Goal: Information Seeking & Learning: Learn about a topic

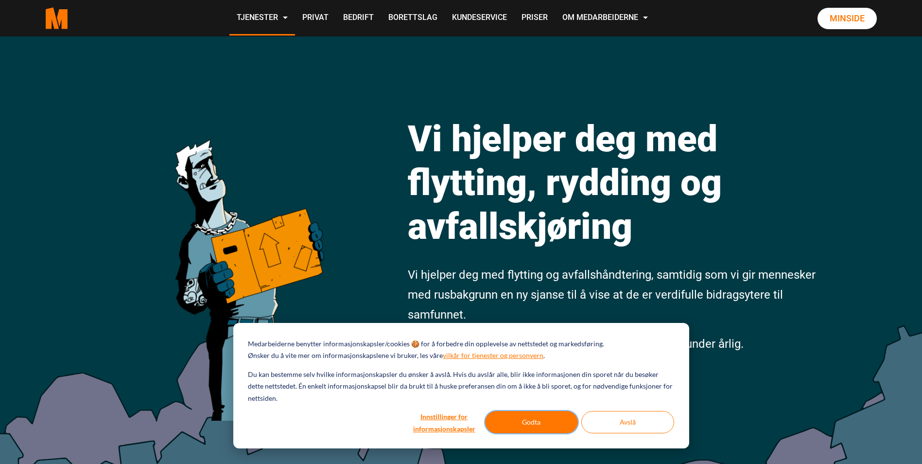
click at [539, 419] on button "Godta" at bounding box center [531, 422] width 93 height 22
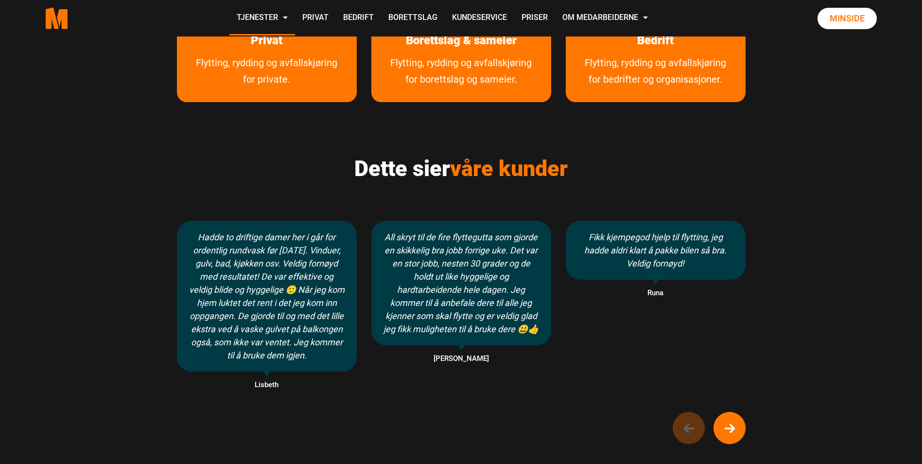
scroll to position [535, 0]
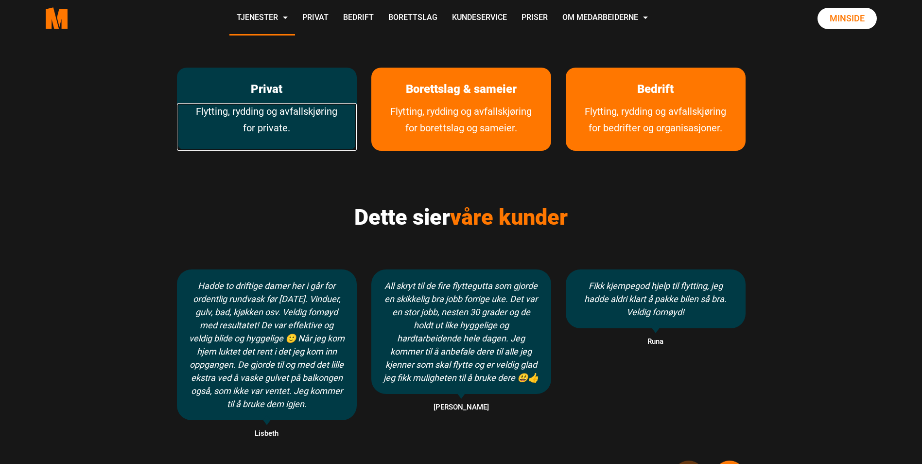
click at [245, 125] on link "Flytting, rydding og avfallskjøring for private." at bounding box center [267, 127] width 180 height 48
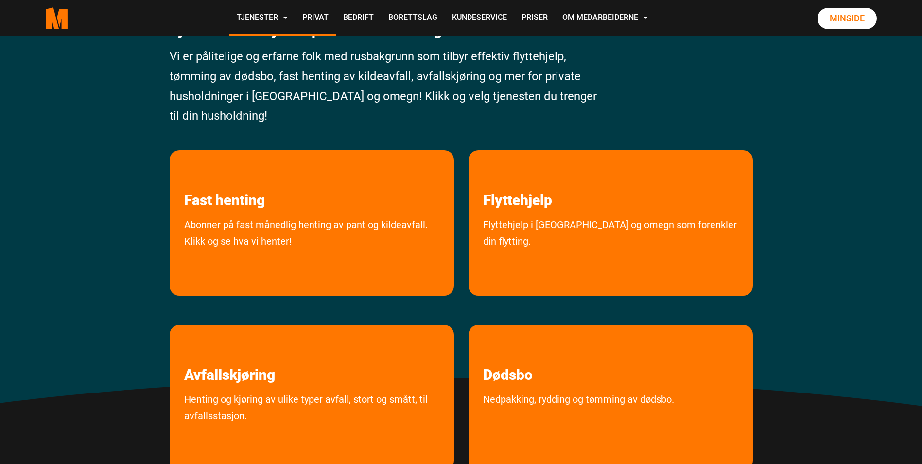
scroll to position [146, 0]
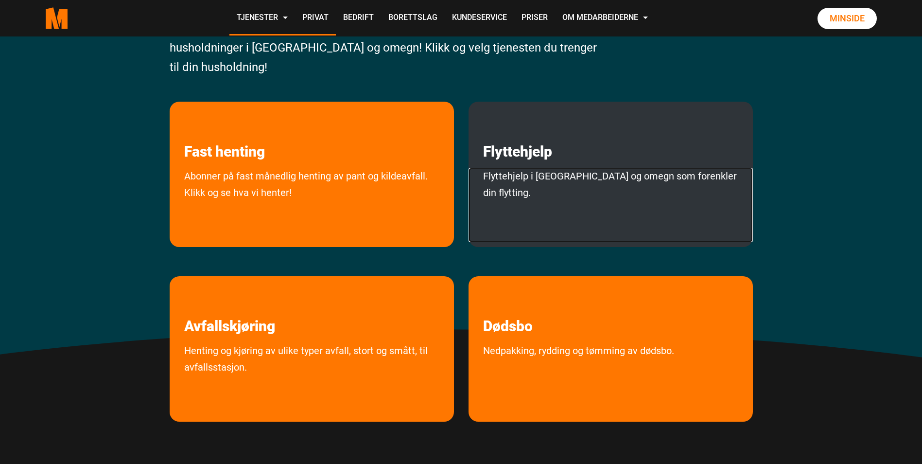
click at [708, 201] on link "Flyttehjelp i Oslo og omegn som forenkler din flytting." at bounding box center [611, 205] width 284 height 74
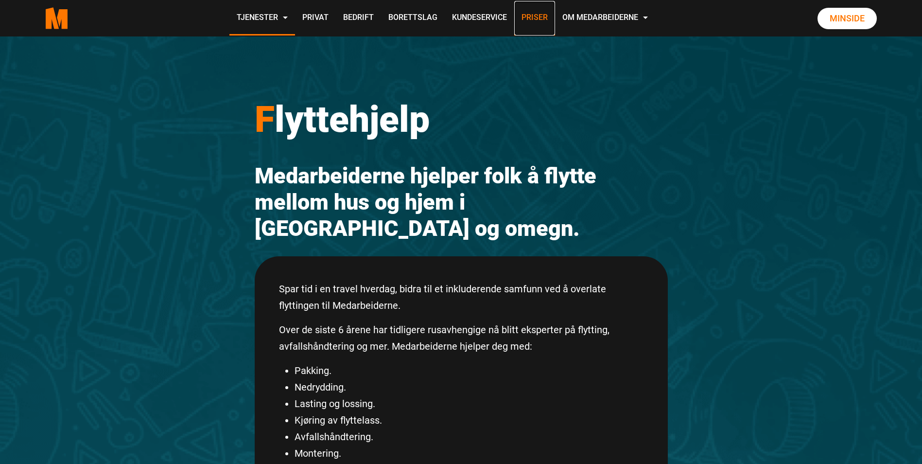
click at [539, 20] on link "Priser" at bounding box center [534, 18] width 41 height 35
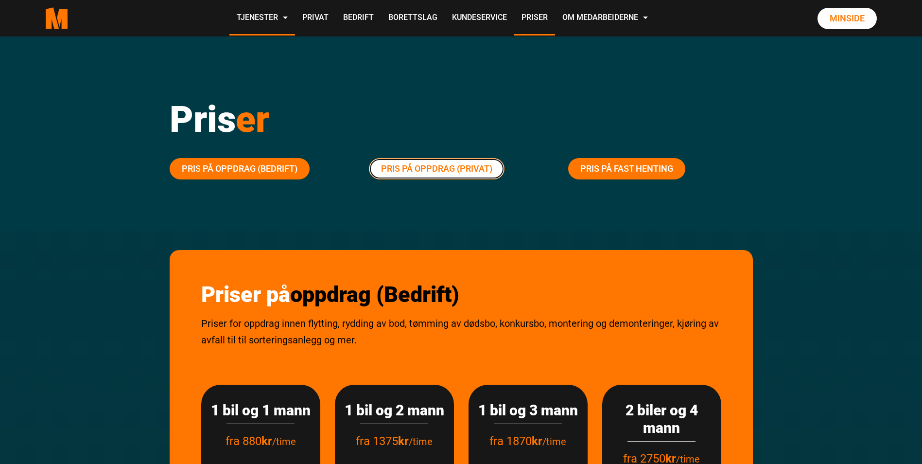
click at [468, 171] on link "Pris på oppdrag (Privat)" at bounding box center [437, 168] width 136 height 21
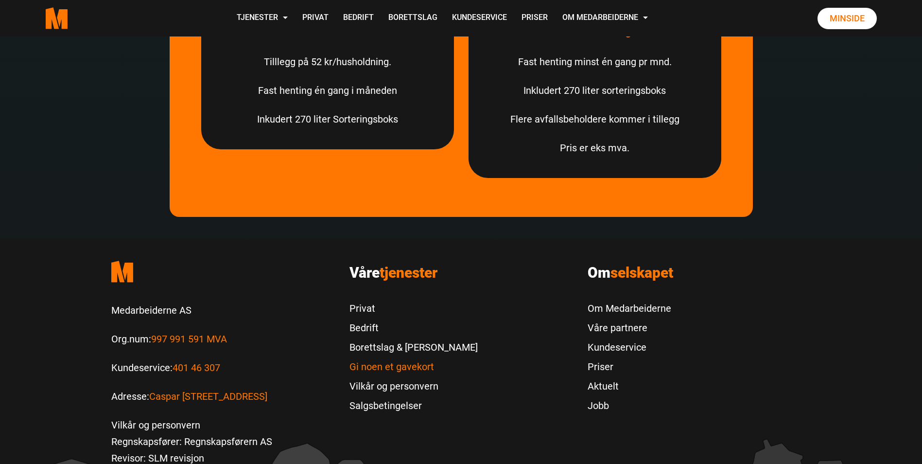
scroll to position [3024, 0]
